Goal: Task Accomplishment & Management: Manage account settings

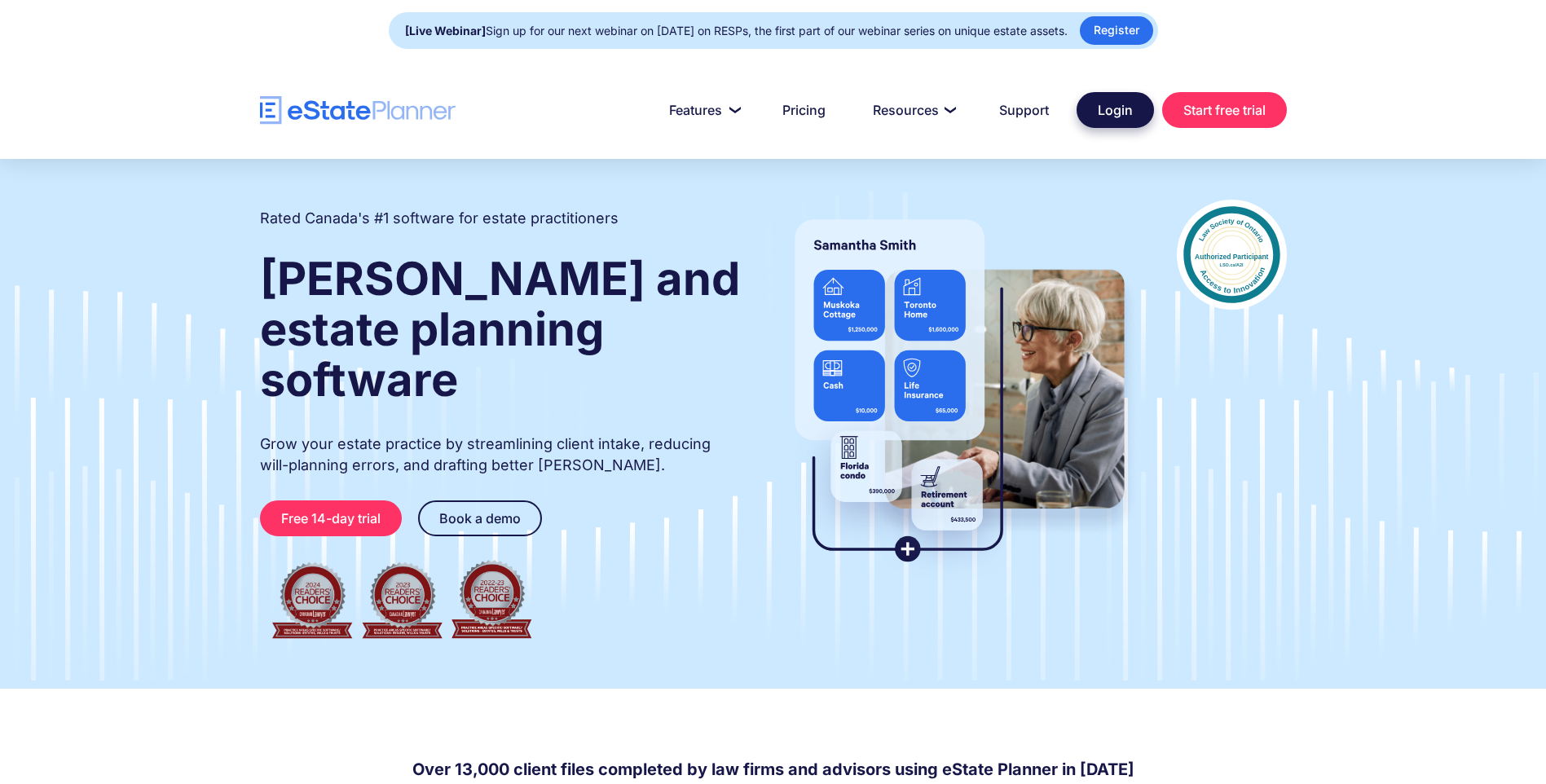
click at [1101, 113] on link "Login" at bounding box center [1115, 110] width 77 height 36
click at [1117, 113] on link "Login" at bounding box center [1115, 110] width 77 height 36
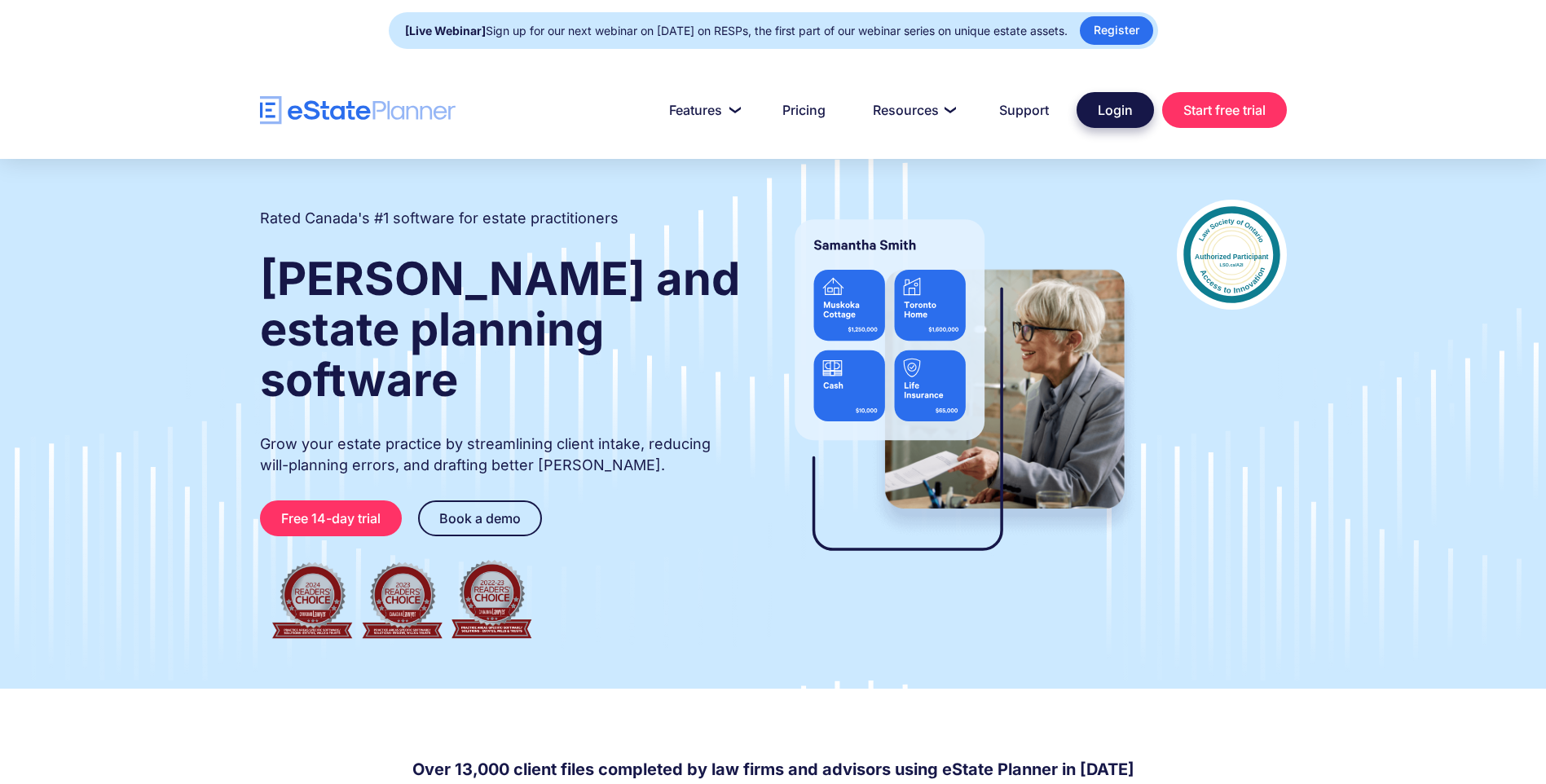
click at [1109, 113] on link "Login" at bounding box center [1115, 110] width 77 height 36
